Goal: Task Accomplishment & Management: Use online tool/utility

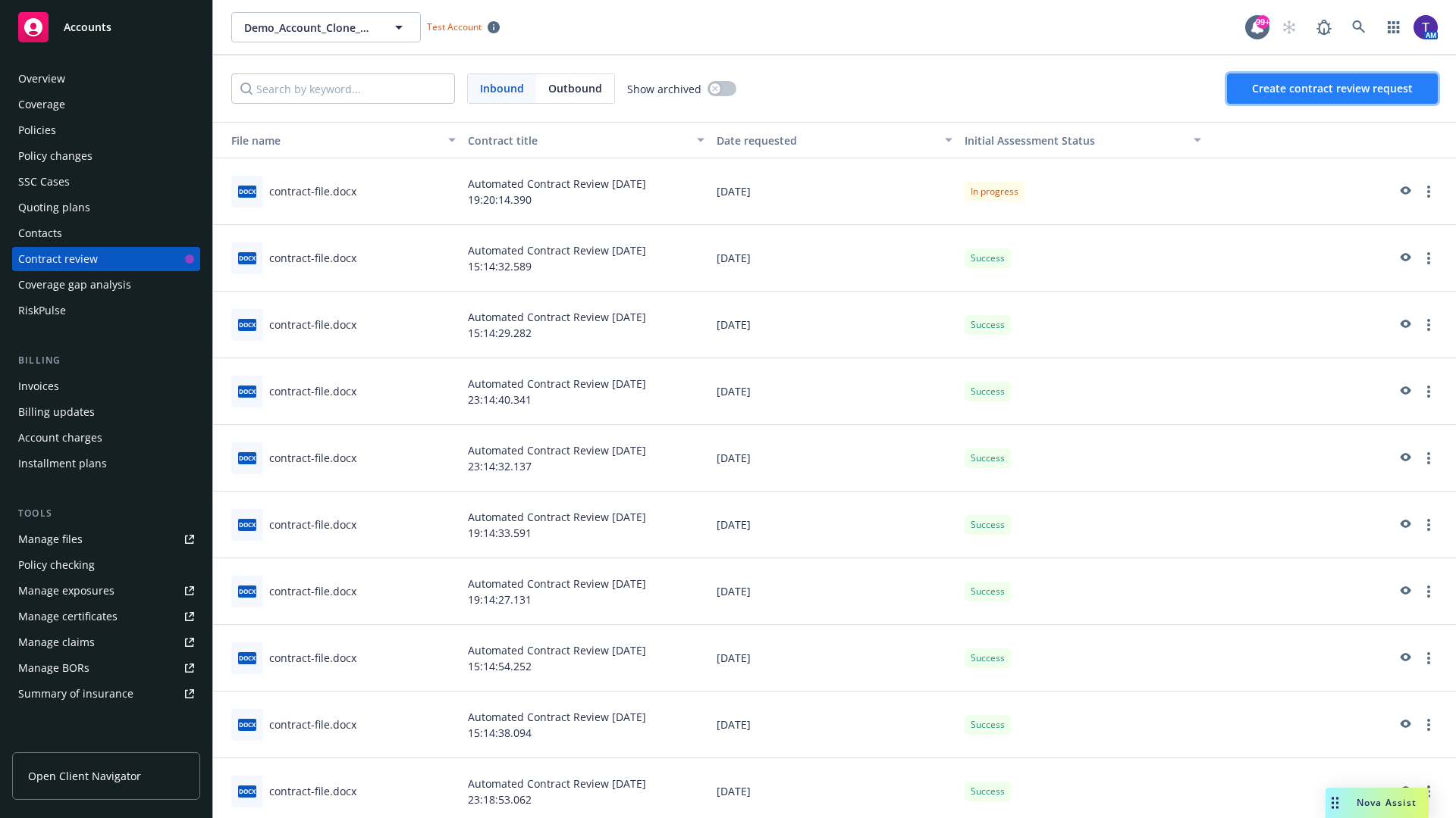
click at [1333, 89] on span "Create contract review request" at bounding box center [1332, 88] width 161 height 15
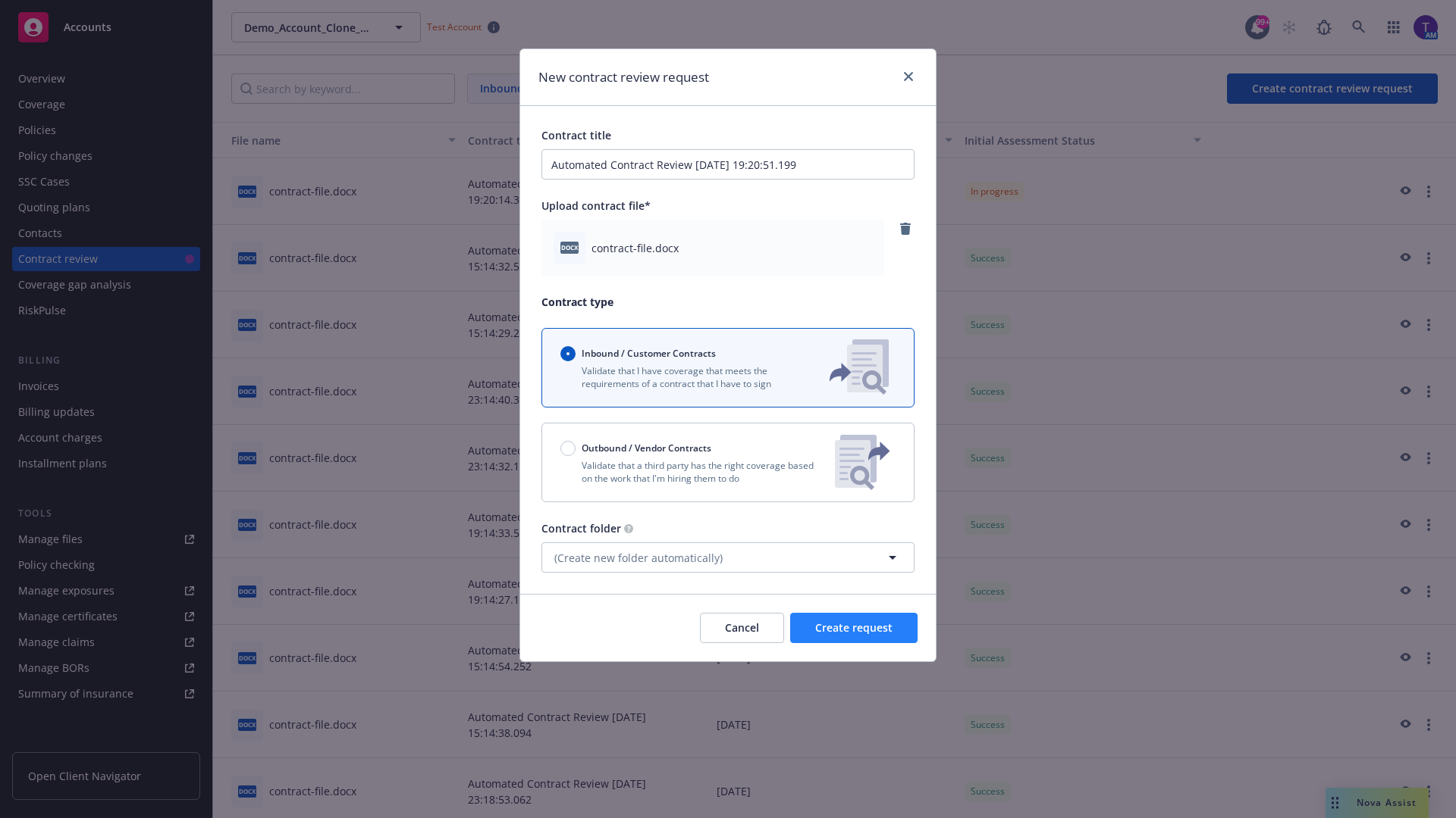
type input "Automated Contract Review 09-15-2025 19:20:51.199"
click at [854, 628] on span "Create request" at bounding box center [853, 628] width 77 height 15
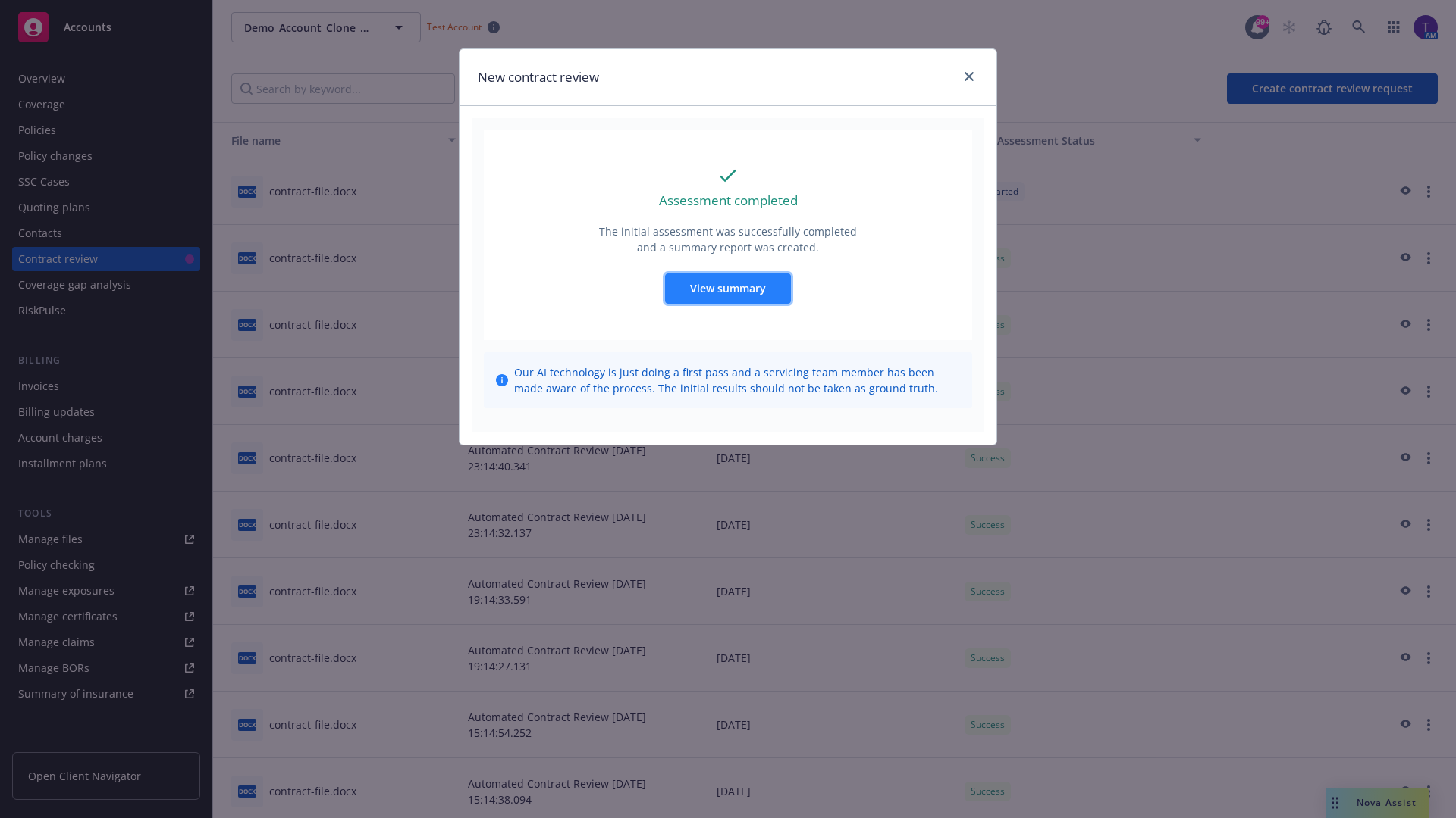
click at [728, 288] on span "View summary" at bounding box center [728, 288] width 75 height 15
